Goal: Navigation & Orientation: Go to known website

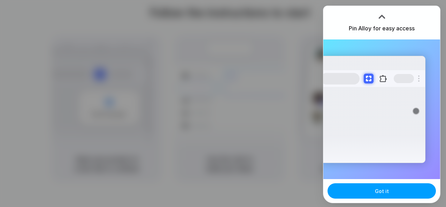
click at [356, 190] on button "Got it" at bounding box center [382, 190] width 108 height 15
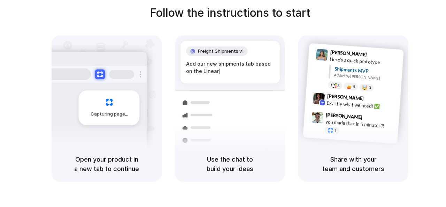
click at [223, 103] on div at bounding box center [223, 103] width 0 height 0
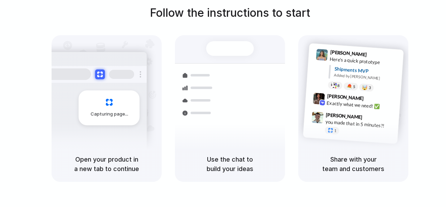
click at [223, 103] on div at bounding box center [223, 103] width 0 height 0
